Goal: Find specific page/section: Find specific page/section

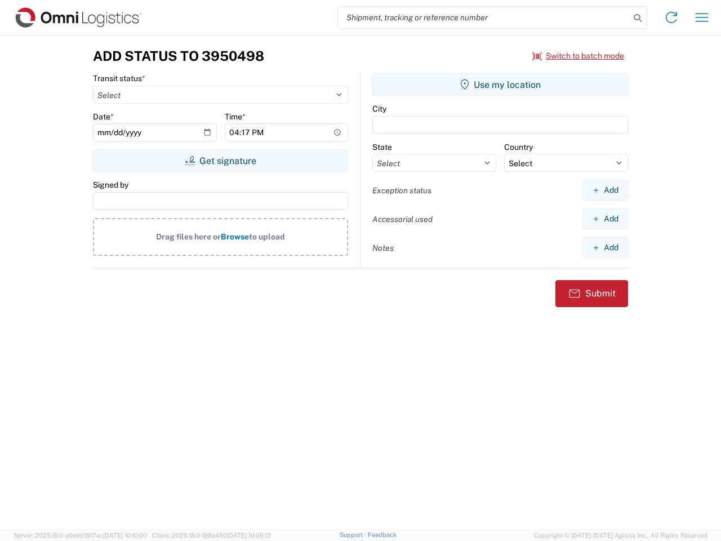
click at [484, 17] on input "search" at bounding box center [484, 17] width 292 height 21
click at [637, 18] on icon at bounding box center [638, 18] width 16 height 16
click at [671, 17] on icon at bounding box center [671, 17] width 18 height 18
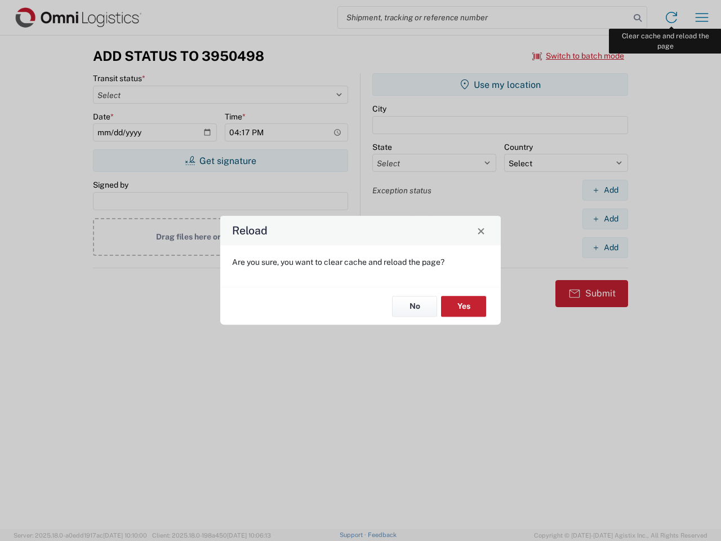
click at [702, 17] on div "Reload Are you sure, you want to clear cache and reload the page? No Yes" at bounding box center [360, 270] width 721 height 541
click at [578, 56] on div "Reload Are you sure, you want to clear cache and reload the page? No Yes" at bounding box center [360, 270] width 721 height 541
click at [220, 160] on div "Reload Are you sure, you want to clear cache and reload the page? No Yes" at bounding box center [360, 270] width 721 height 541
click at [500, 84] on div "Reload Are you sure, you want to clear cache and reload the page? No Yes" at bounding box center [360, 270] width 721 height 541
click at [605, 190] on div "Reload Are you sure, you want to clear cache and reload the page? No Yes" at bounding box center [360, 270] width 721 height 541
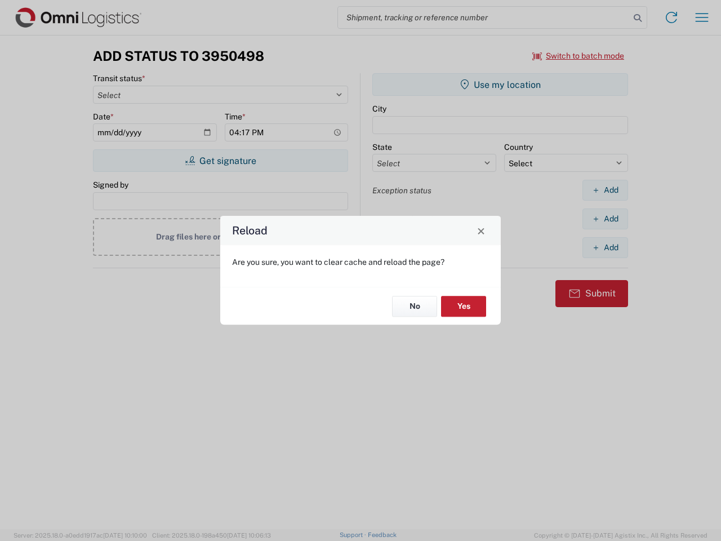
click at [605, 218] on div "Reload Are you sure, you want to clear cache and reload the page? No Yes" at bounding box center [360, 270] width 721 height 541
click at [605, 247] on div "Reload Are you sure, you want to clear cache and reload the page? No Yes" at bounding box center [360, 270] width 721 height 541
